Goal: Find specific page/section: Find specific page/section

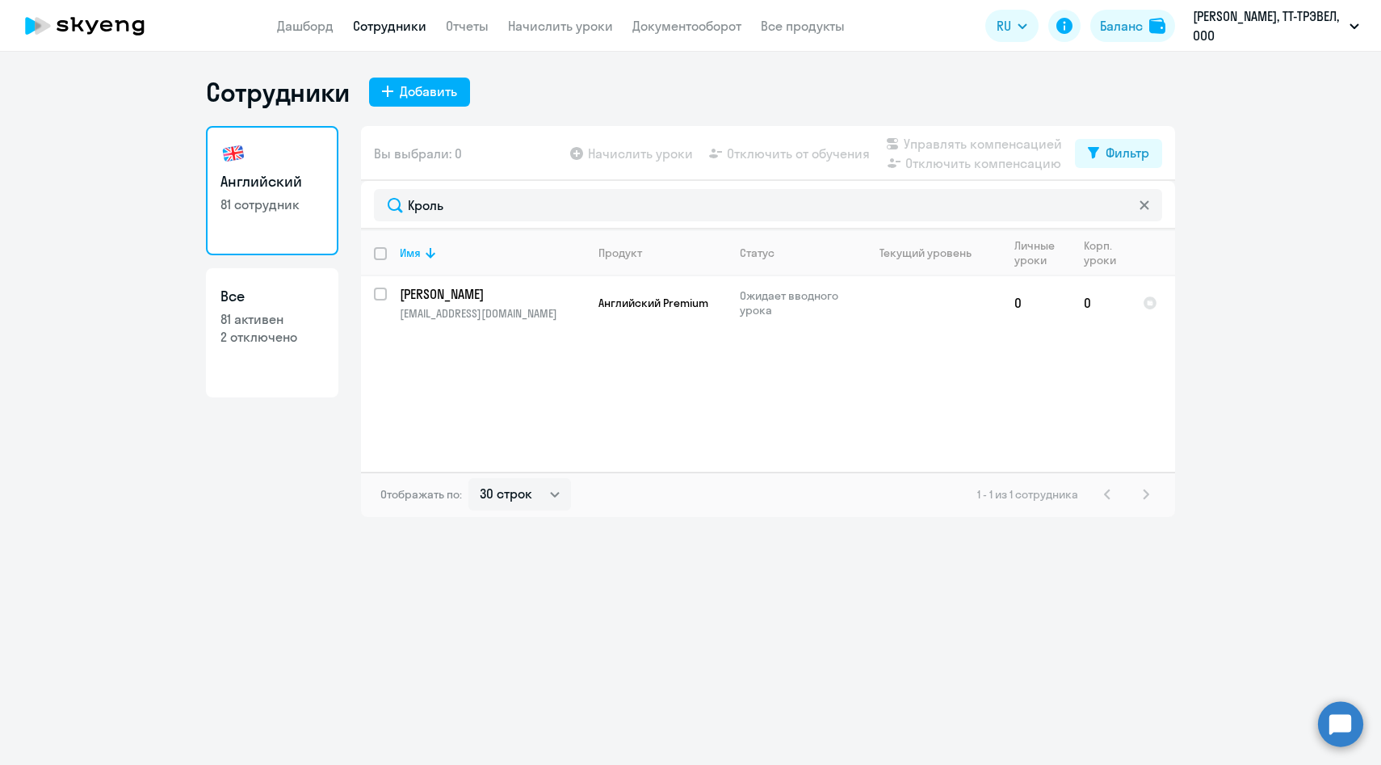
select select "30"
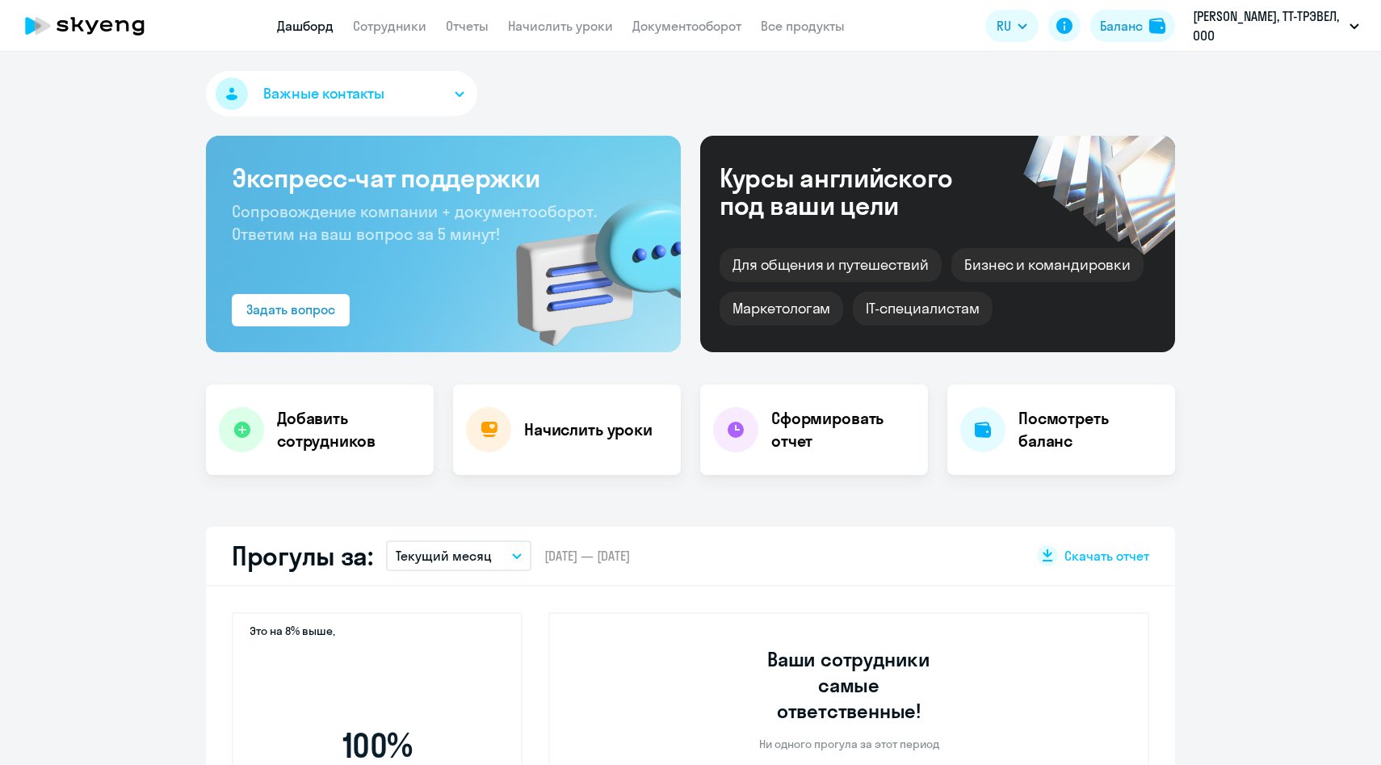
select select "30"
click at [367, 32] on link "Сотрудники" at bounding box center [389, 26] width 73 height 16
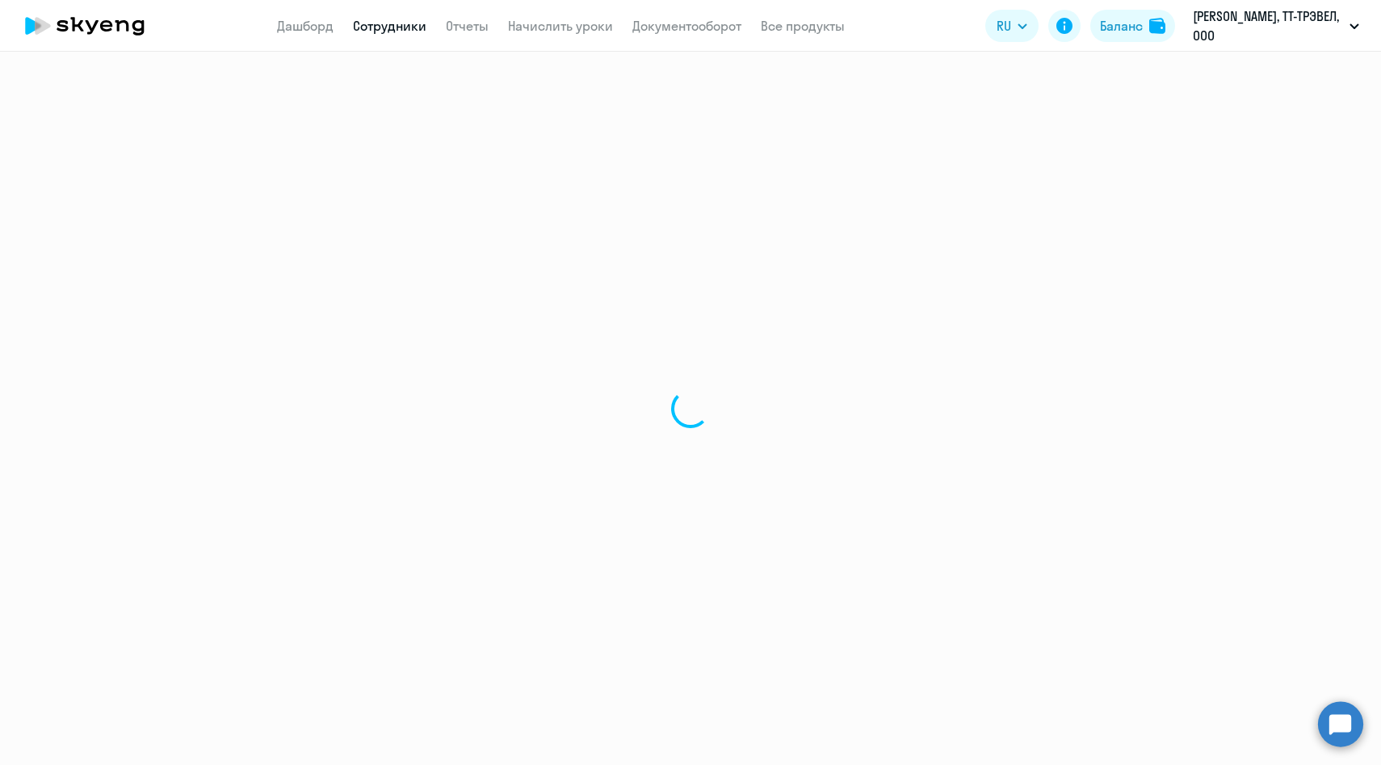
select select "30"
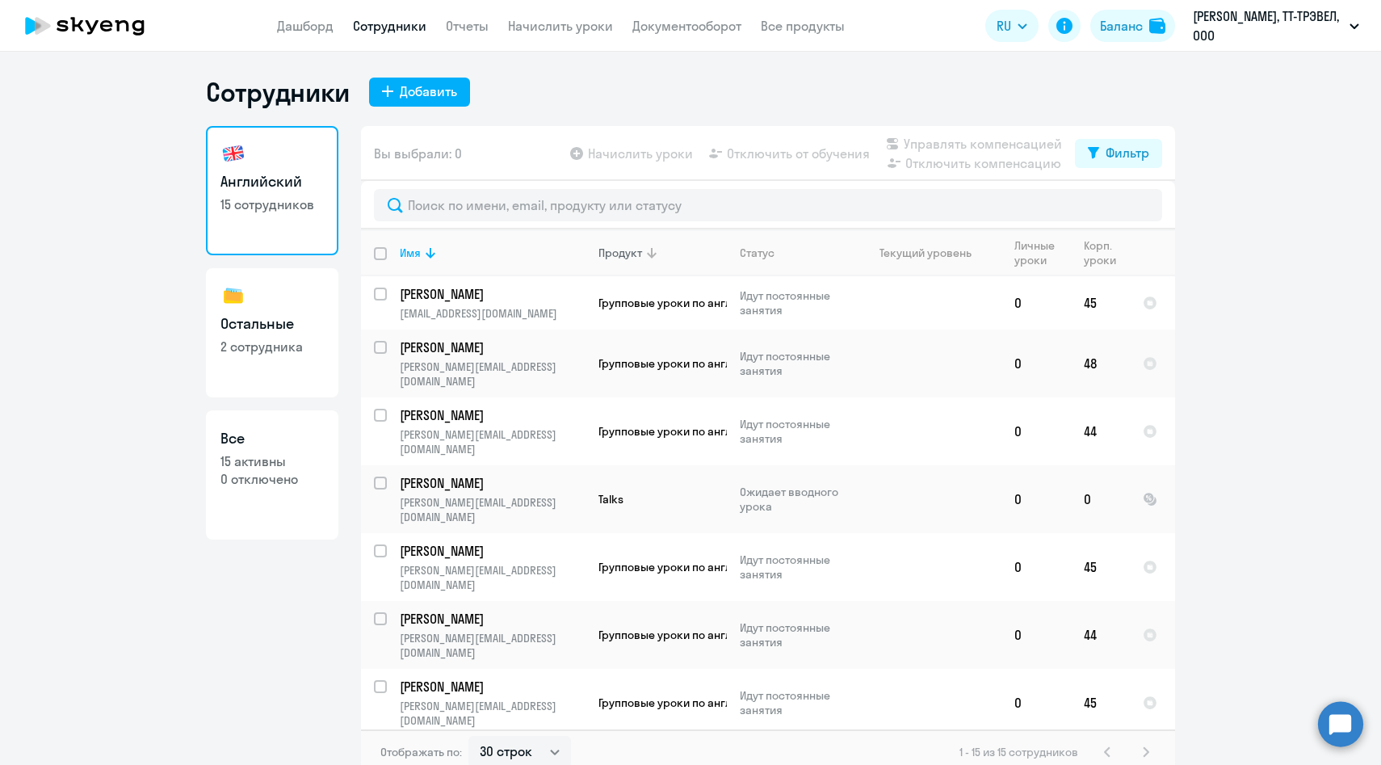
click at [680, 249] on div "Продукт" at bounding box center [662, 252] width 128 height 15
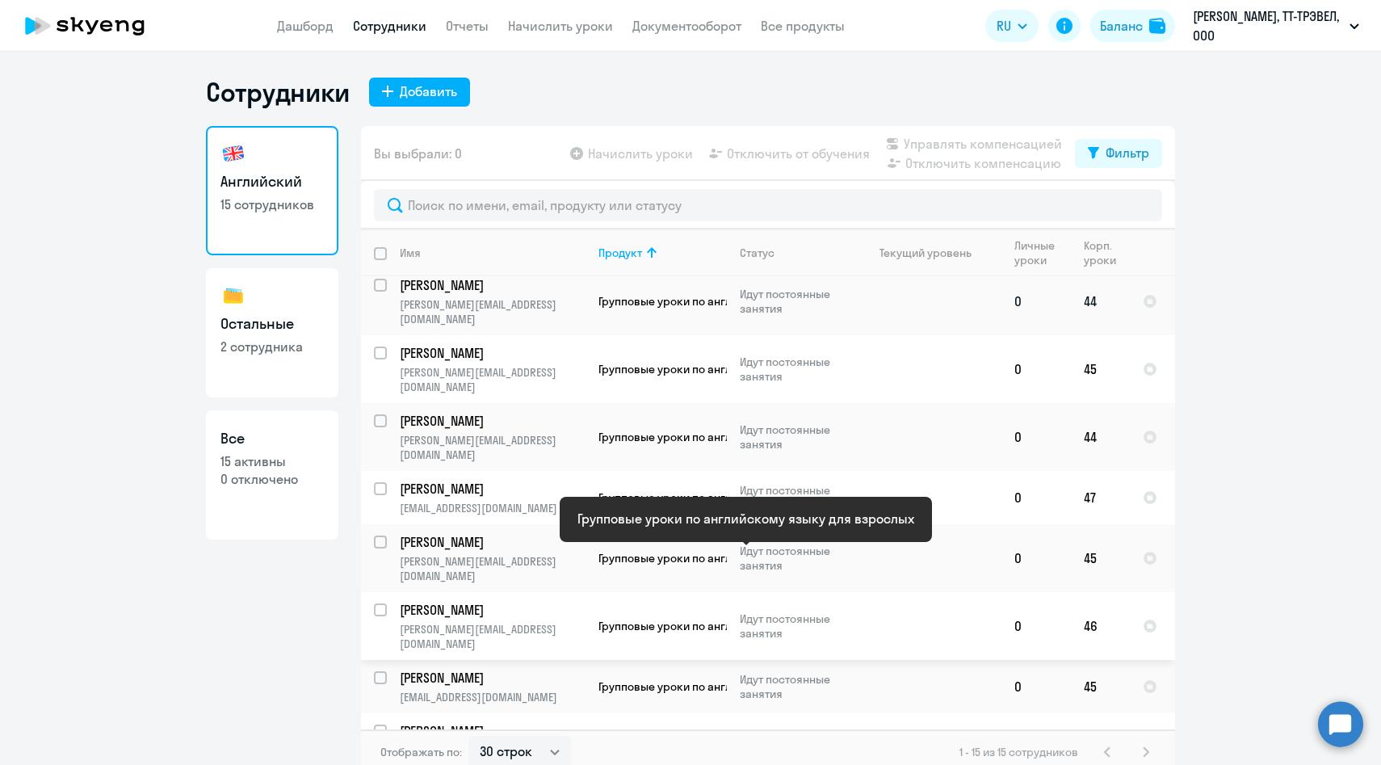
scroll to position [340, 0]
